Goal: Navigation & Orientation: Find specific page/section

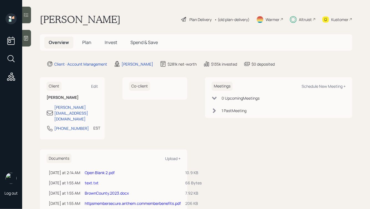
click at [104, 39] on h5 "Invest" at bounding box center [110, 43] width 21 height 12
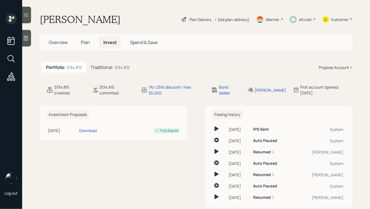
click at [85, 44] on span "Plan" at bounding box center [85, 42] width 9 height 6
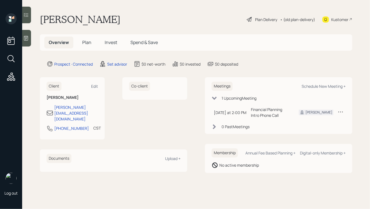
click at [27, 37] on icon at bounding box center [26, 38] width 6 height 6
